Goal: Task Accomplishment & Management: Complete application form

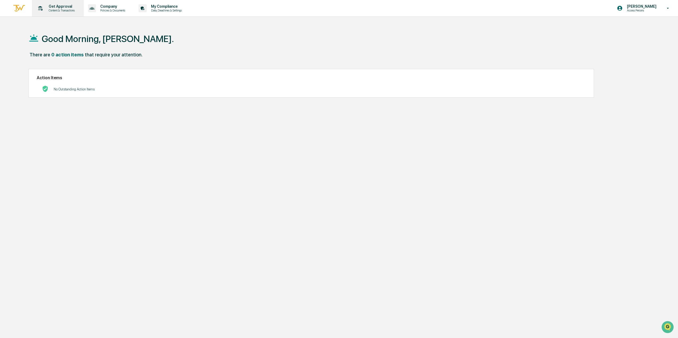
click at [57, 4] on p "Get Approval" at bounding box center [60, 6] width 33 height 4
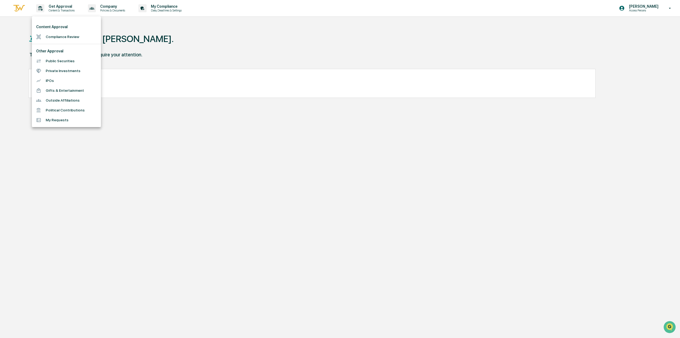
click at [60, 39] on li "Compliance Review" at bounding box center [66, 37] width 69 height 10
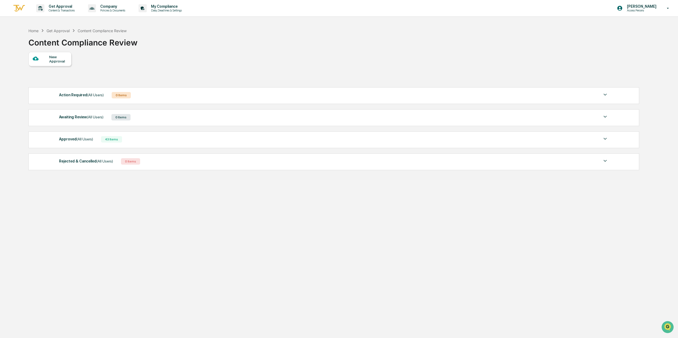
click at [59, 58] on div "New Approval" at bounding box center [58, 59] width 18 height 9
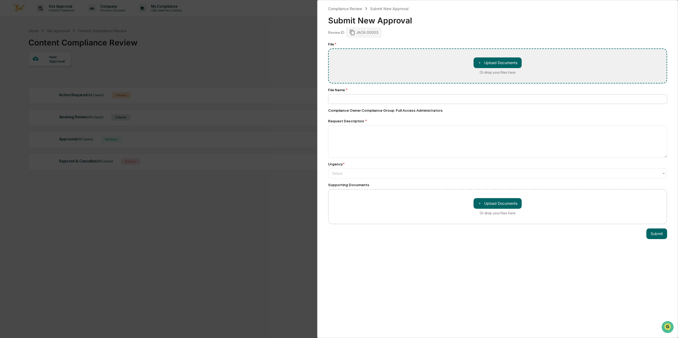
type input "**********"
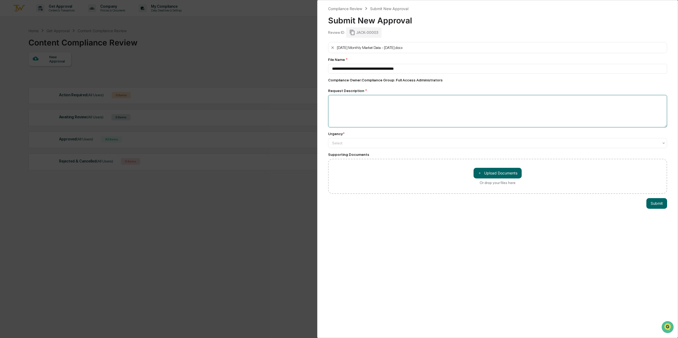
click at [440, 102] on textarea at bounding box center [497, 111] width 339 height 32
type textarea "**********"
click at [431, 141] on div at bounding box center [495, 142] width 327 height 5
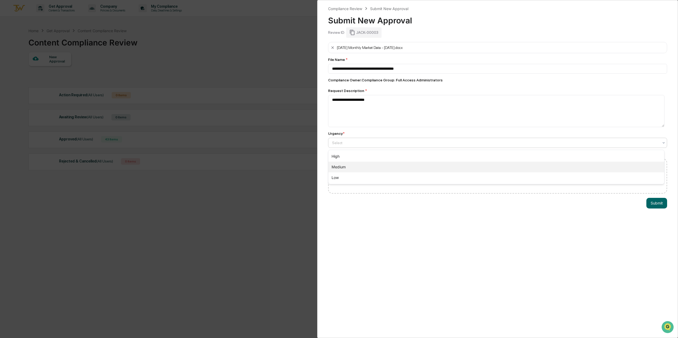
click at [428, 168] on div "Medium" at bounding box center [496, 167] width 336 height 11
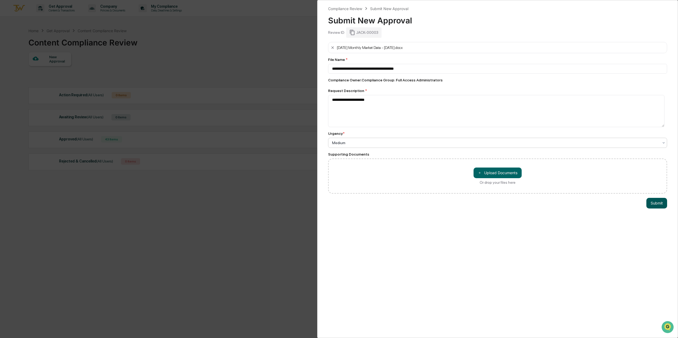
click at [659, 206] on button "Submit" at bounding box center [656, 203] width 21 height 11
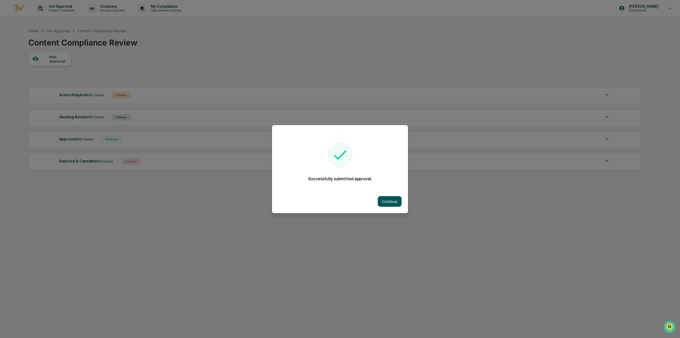
click at [388, 198] on button "Continue" at bounding box center [390, 201] width 24 height 11
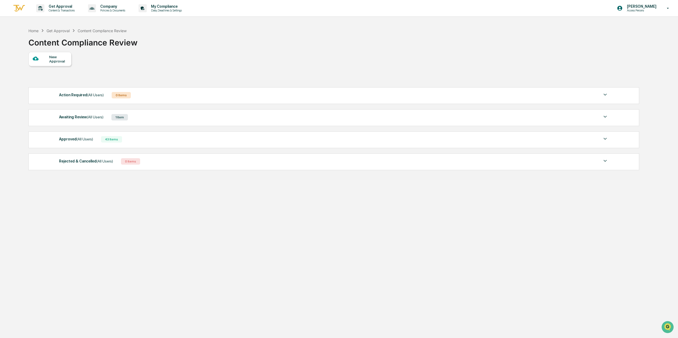
click at [634, 10] on p "Access Persons" at bounding box center [640, 11] width 36 height 4
click at [619, 27] on li "Logout" at bounding box center [639, 27] width 74 height 10
